Goal: Information Seeking & Learning: Learn about a topic

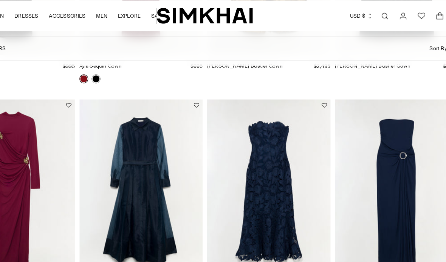
scroll to position [218, 0]
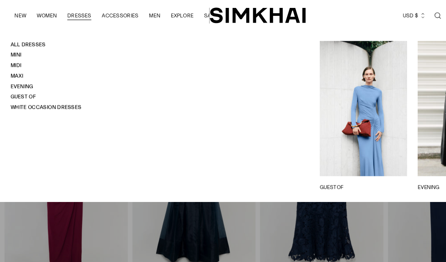
click at [11, 82] on link "Guest Of" at bounding box center [20, 83] width 22 height 5
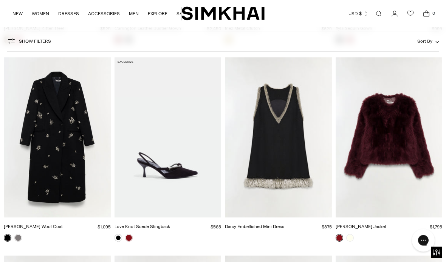
scroll to position [1237, 0]
click at [302, 217] on img "Darcy Embellished Mini Dress" at bounding box center [278, 137] width 107 height 160
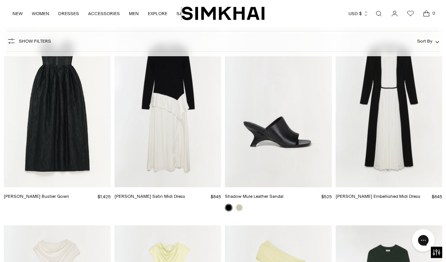
scroll to position [2259, 0]
click at [383, 192] on div "Esther Embellished Midi Dress $845 Unit price / per" at bounding box center [388, 198] width 107 height 22
click at [397, 176] on img "Esther Embellished Midi Dress" at bounding box center [388, 107] width 107 height 160
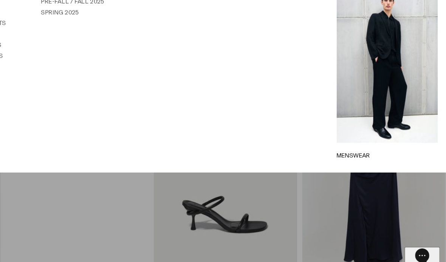
scroll to position [4376, 0]
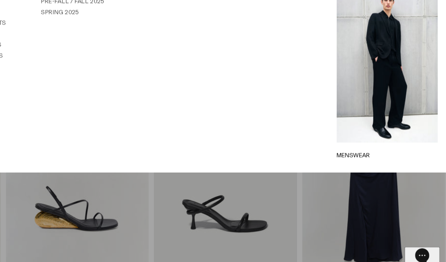
click at [141, 44] on link "Pre-Fall / Fall 2025" at bounding box center [164, 46] width 47 height 5
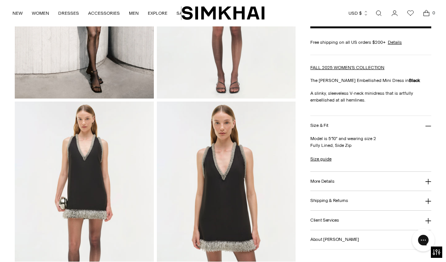
scroll to position [165, 0]
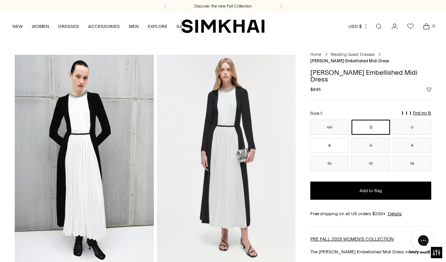
click at [377, 161] on button "12" at bounding box center [370, 163] width 38 height 15
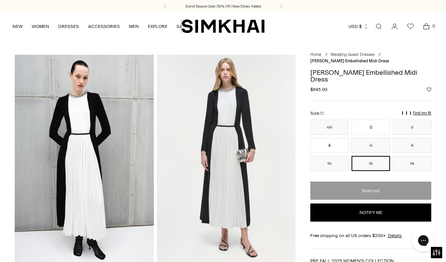
click at [372, 210] on button "Notify me" at bounding box center [370, 213] width 121 height 18
select select "**"
select select "**********"
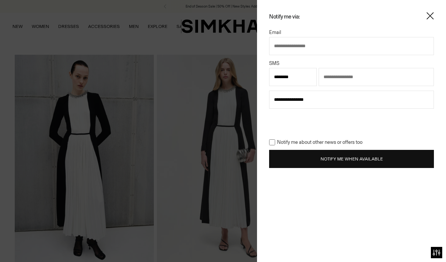
click at [352, 156] on button "Notify Me When Available" at bounding box center [351, 159] width 165 height 18
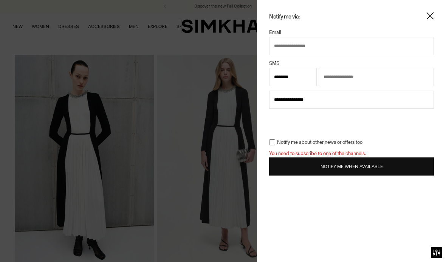
click at [388, 166] on button "Notify Me When Available" at bounding box center [351, 167] width 165 height 18
click at [378, 161] on button "Notify Me When Available" at bounding box center [351, 167] width 165 height 18
click at [327, 41] on input "text" at bounding box center [351, 46] width 165 height 18
click at [428, 19] on img at bounding box center [430, 16] width 8 height 8
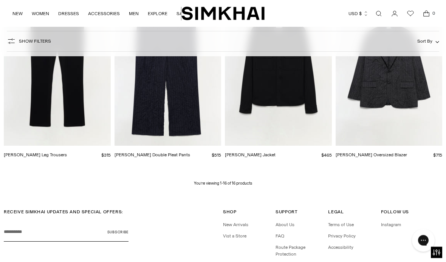
scroll to position [692, 0]
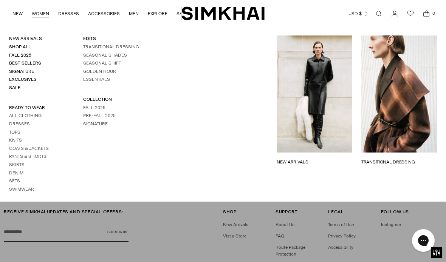
click at [9, 121] on link "Dresses" at bounding box center [19, 123] width 21 height 5
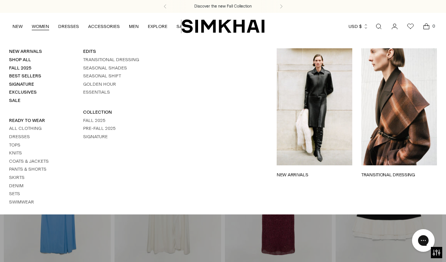
click at [12, 134] on link "Dresses" at bounding box center [19, 136] width 21 height 5
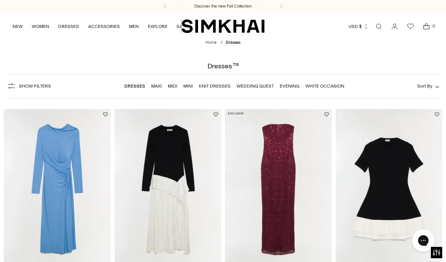
click at [186, 84] on link "Mini" at bounding box center [187, 85] width 9 height 5
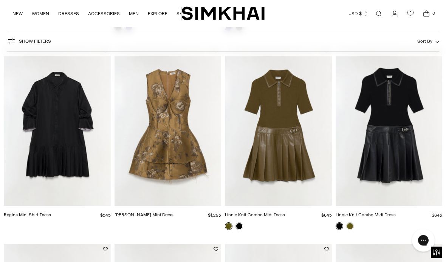
scroll to position [448, 0]
click at [403, 95] on img "Linnie Knit Combo Midi Dress" at bounding box center [388, 126] width 107 height 160
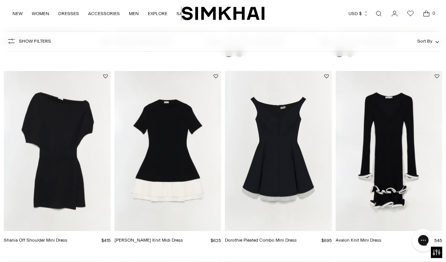
scroll to position [622, 0]
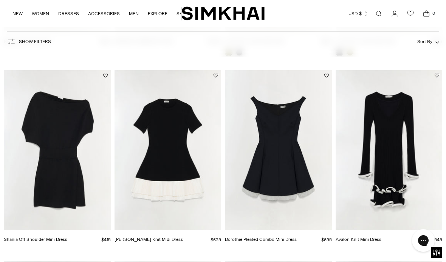
click at [399, 110] on img "Avalon Knit Mini Dress" at bounding box center [388, 150] width 107 height 160
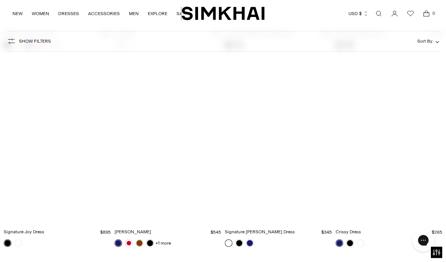
scroll to position [2016, 0]
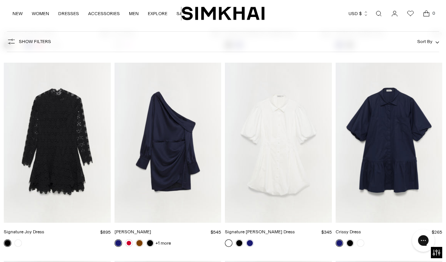
click at [352, 240] on link at bounding box center [350, 244] width 8 height 8
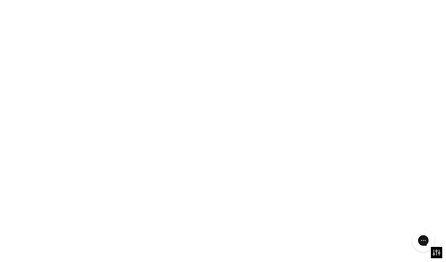
click at [405, 179] on img "Crissy Dress" at bounding box center [388, 115] width 107 height 160
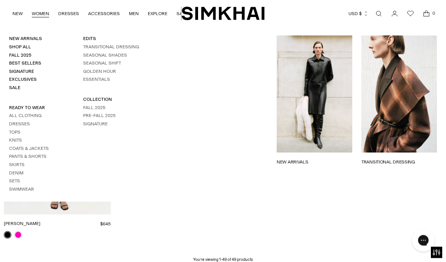
scroll to position [2420, 0]
click at [42, 14] on link "WOMEN" at bounding box center [40, 13] width 17 height 17
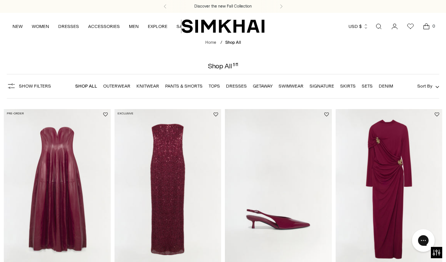
click at [13, 26] on link "NEW" at bounding box center [17, 26] width 10 height 17
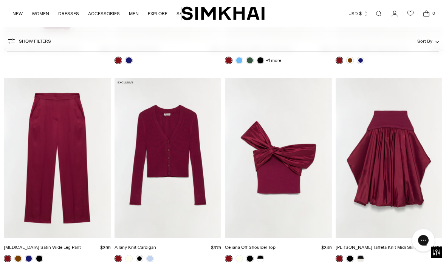
scroll to position [3588, 0]
click at [263, 258] on link at bounding box center [261, 259] width 8 height 8
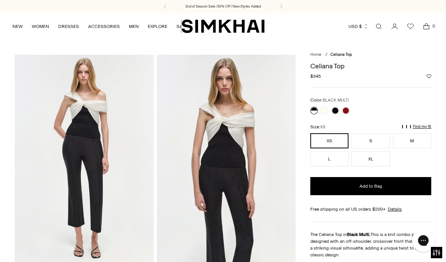
click at [323, 111] on link at bounding box center [325, 111] width 8 height 8
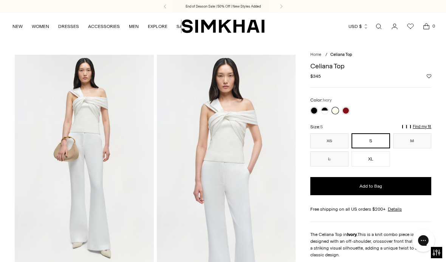
click at [343, 113] on link at bounding box center [346, 111] width 8 height 8
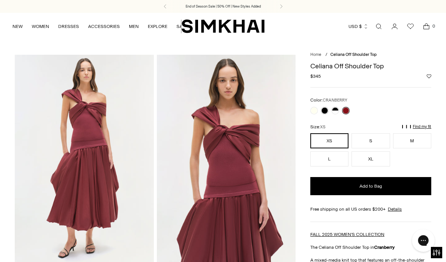
click at [312, 114] on div at bounding box center [330, 110] width 42 height 11
click at [325, 113] on link at bounding box center [325, 111] width 8 height 8
click at [335, 111] on link at bounding box center [335, 111] width 8 height 8
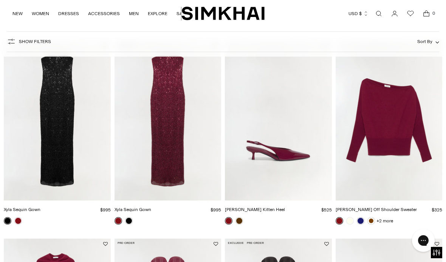
scroll to position [2262, 0]
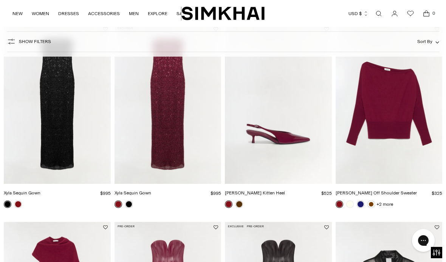
click at [414, 201] on div "+2 more" at bounding box center [388, 205] width 107 height 8
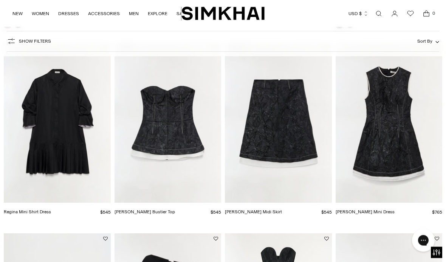
scroll to position [2838, 0]
